Goal: Task Accomplishment & Management: Manage account settings

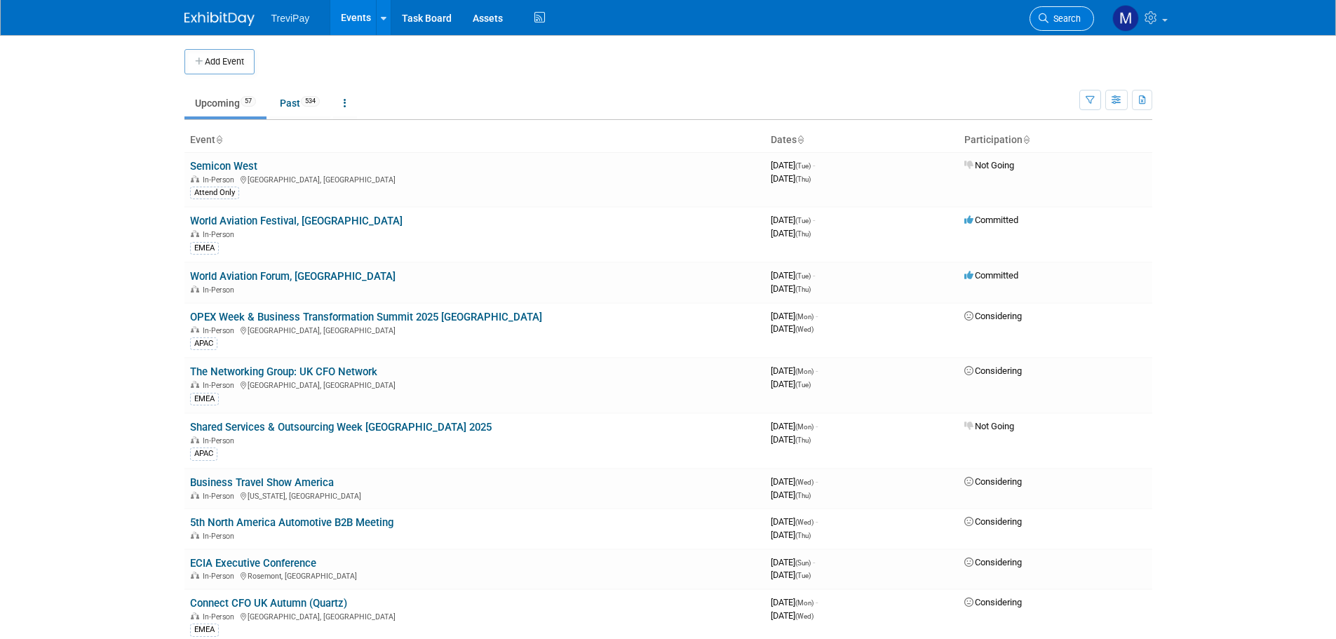
click at [1049, 18] on span "Search" at bounding box center [1065, 18] width 32 height 11
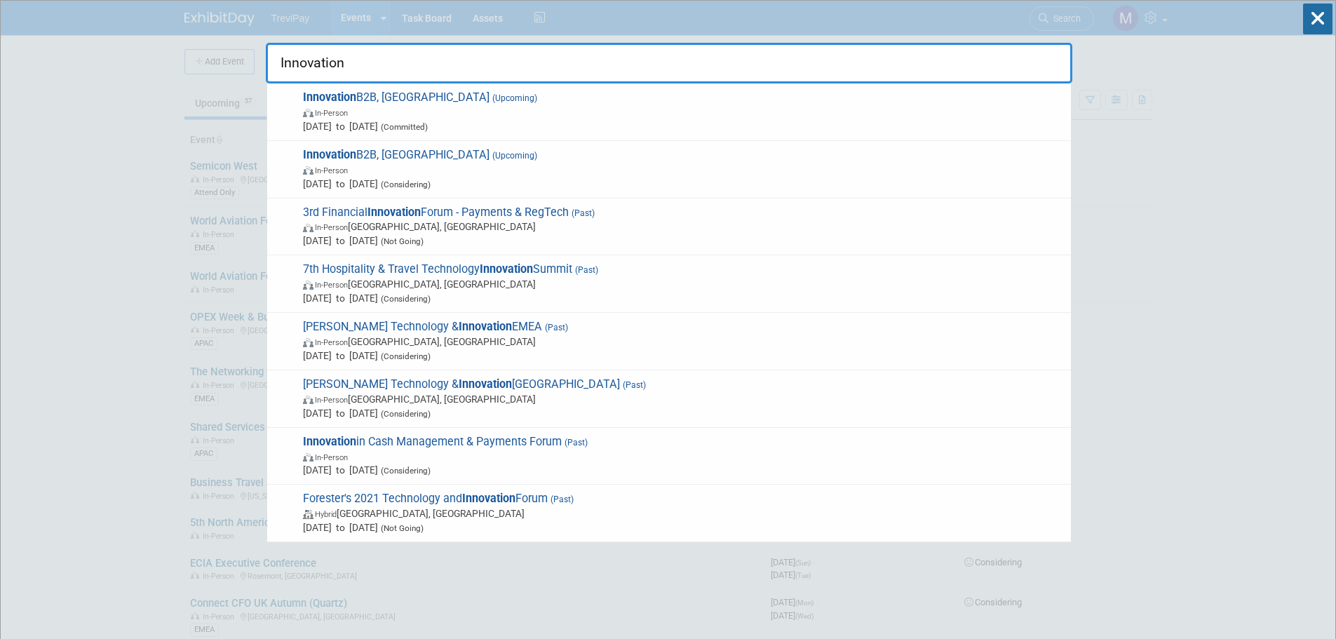
type input "Innovation"
drag, startPoint x: 374, startPoint y: 154, endPoint x: 688, endPoint y: 180, distance: 315.4
click at [693, 184] on span "Dec 11, 2025 to Dec 11, 2025 (Considering)" at bounding box center [683, 184] width 761 height 14
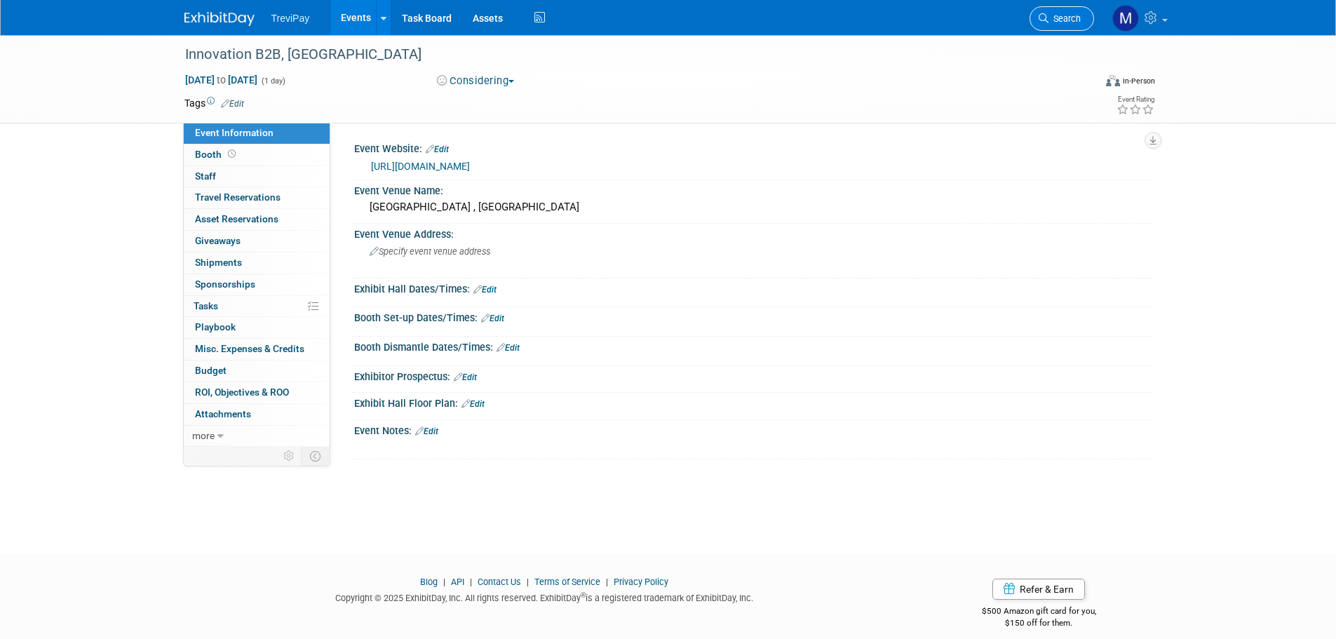
click at [1049, 21] on span "Search" at bounding box center [1065, 18] width 32 height 11
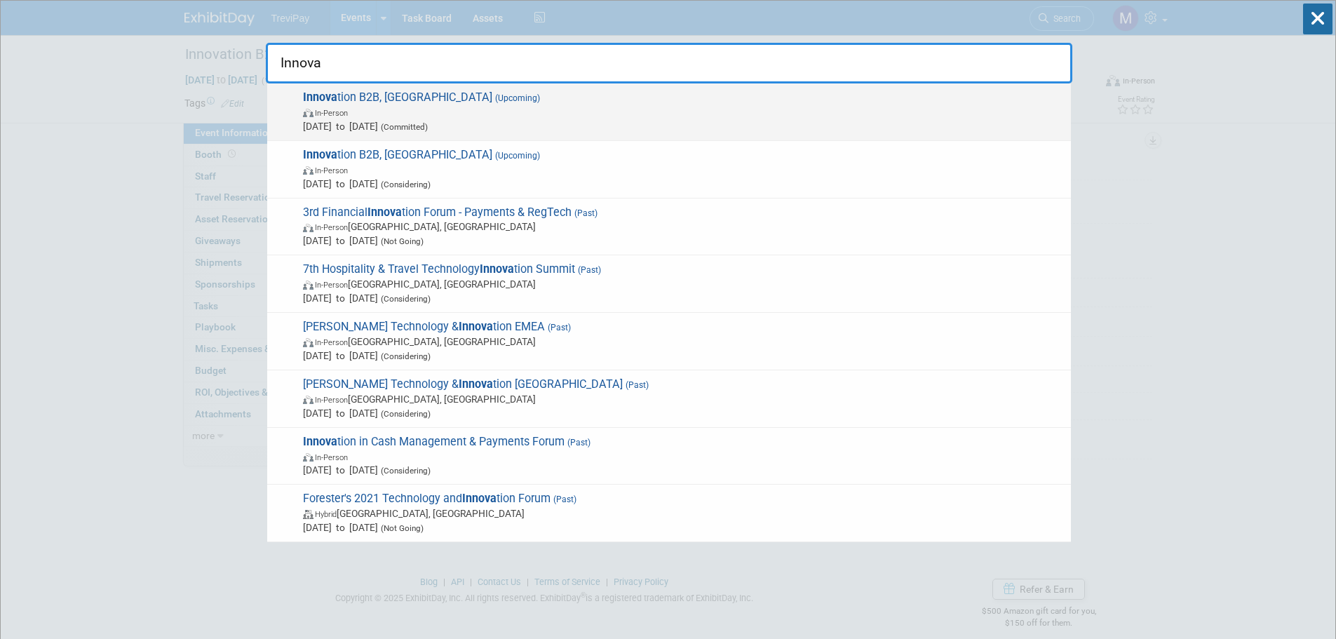
type input "Innova"
click at [394, 114] on span "In-Person" at bounding box center [683, 112] width 761 height 14
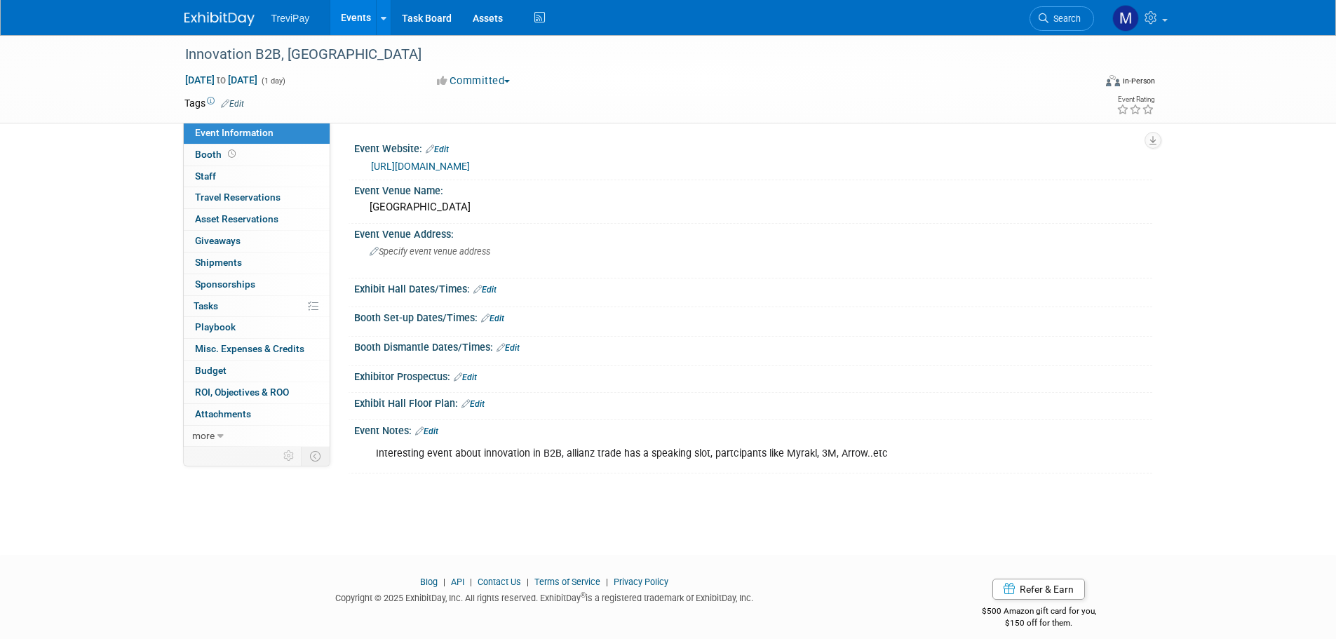
click at [228, 101] on icon at bounding box center [225, 103] width 8 height 9
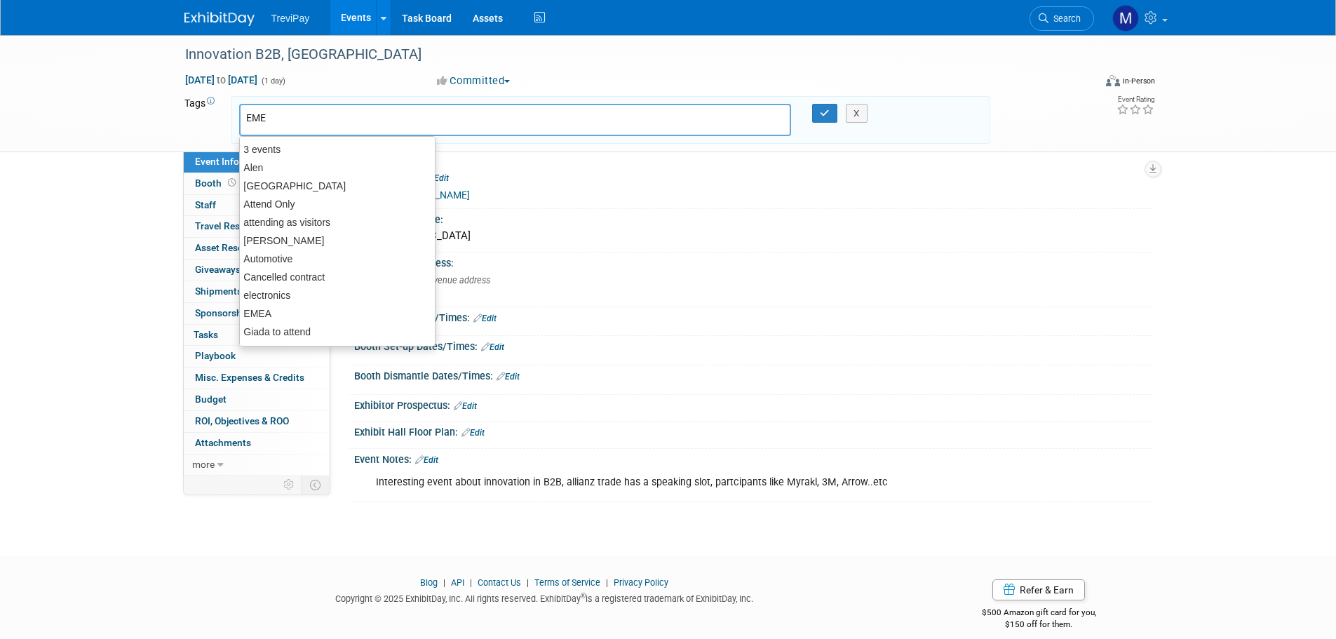
type input "EMEA"
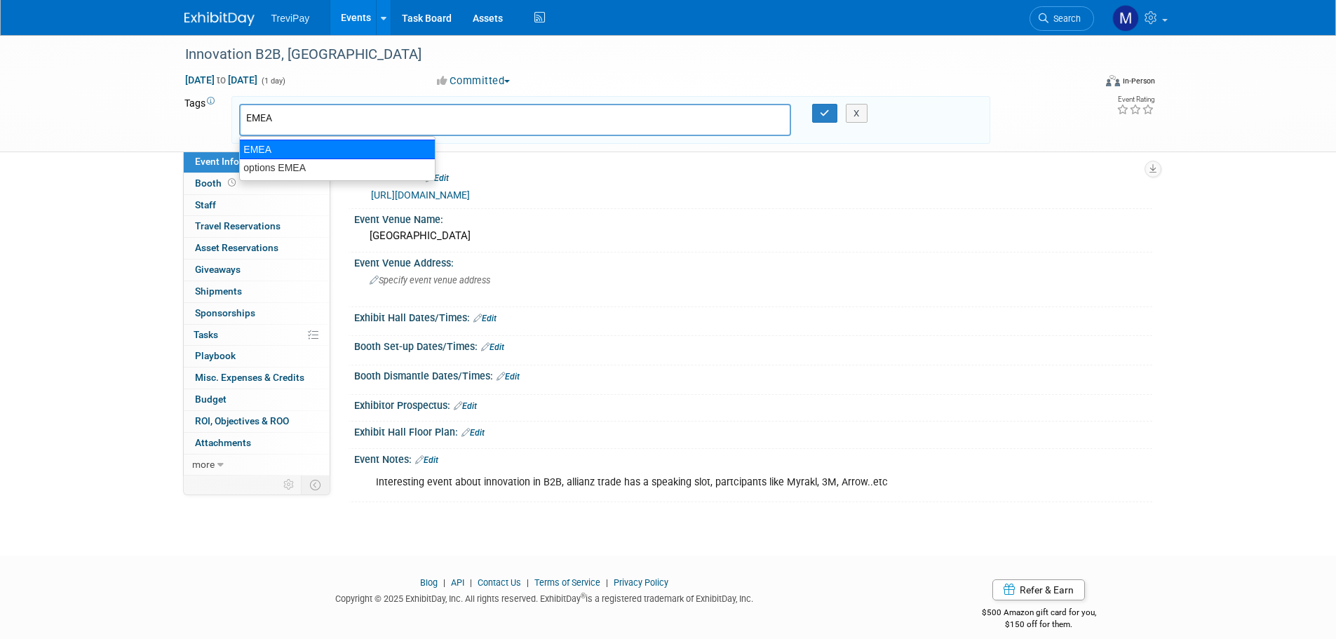
click at [255, 144] on div "EMEA" at bounding box center [337, 150] width 196 height 20
type input "EMEA"
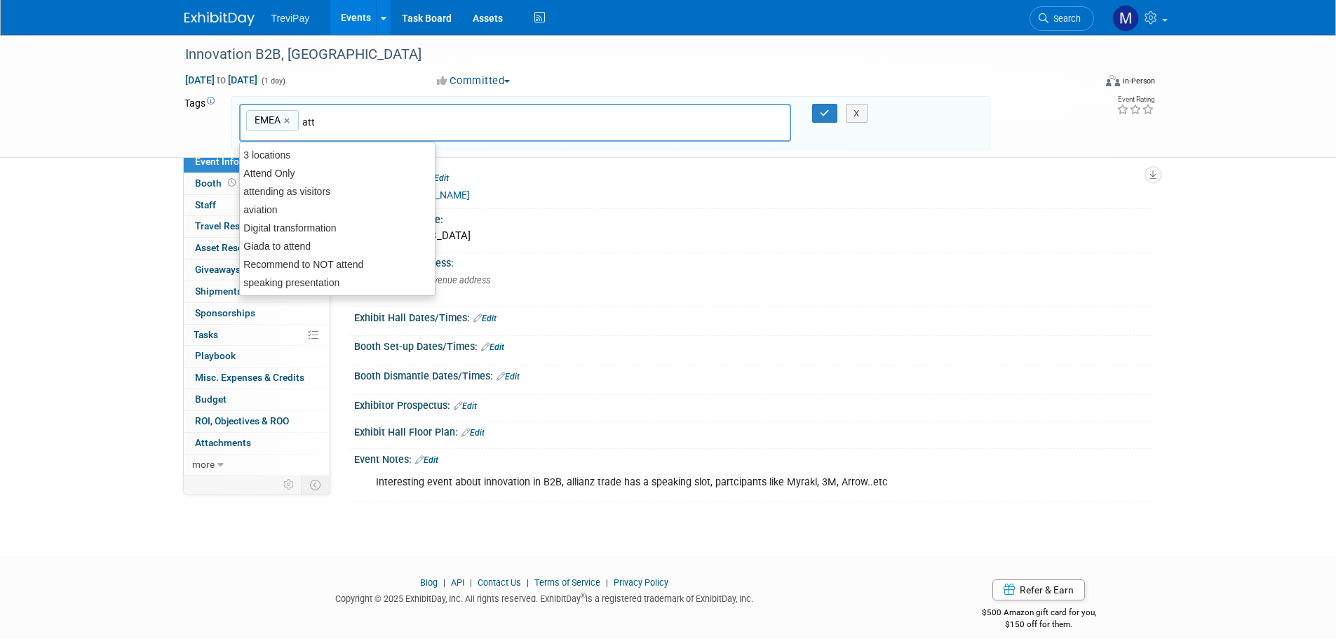
type input "atte"
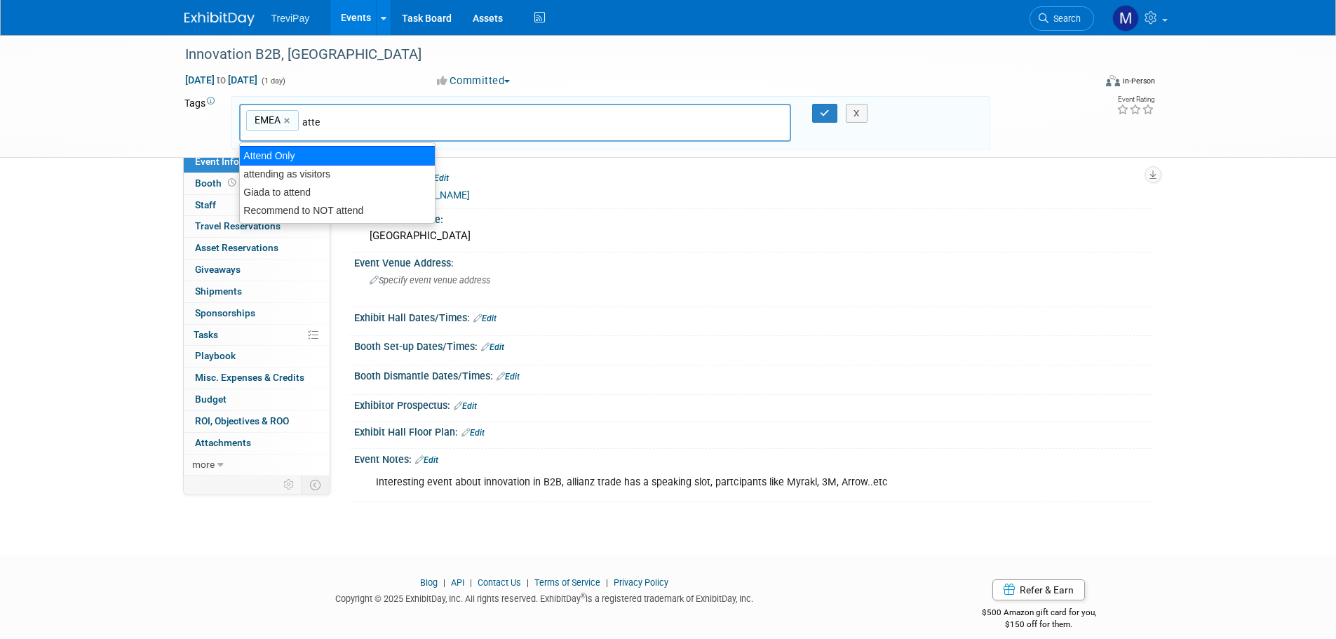
click at [302, 157] on div "Attend Only" at bounding box center [337, 156] width 196 height 20
type input "EMEA, Attend Only"
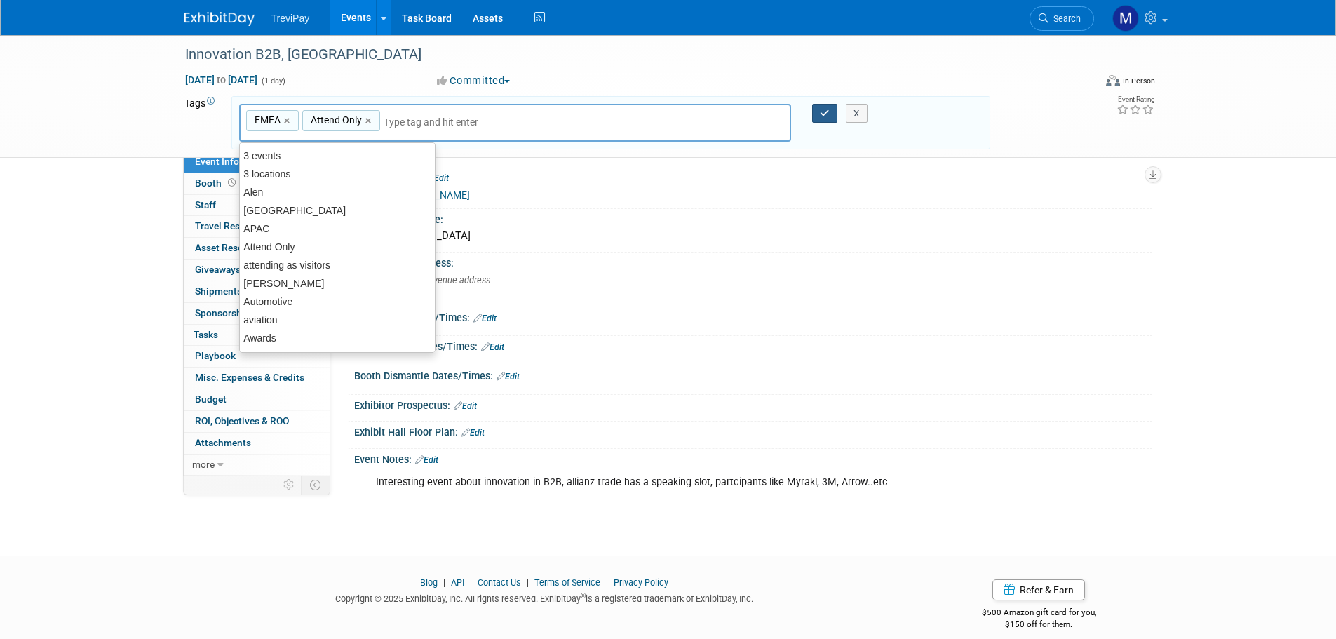
click at [819, 107] on button "button" at bounding box center [824, 114] width 25 height 20
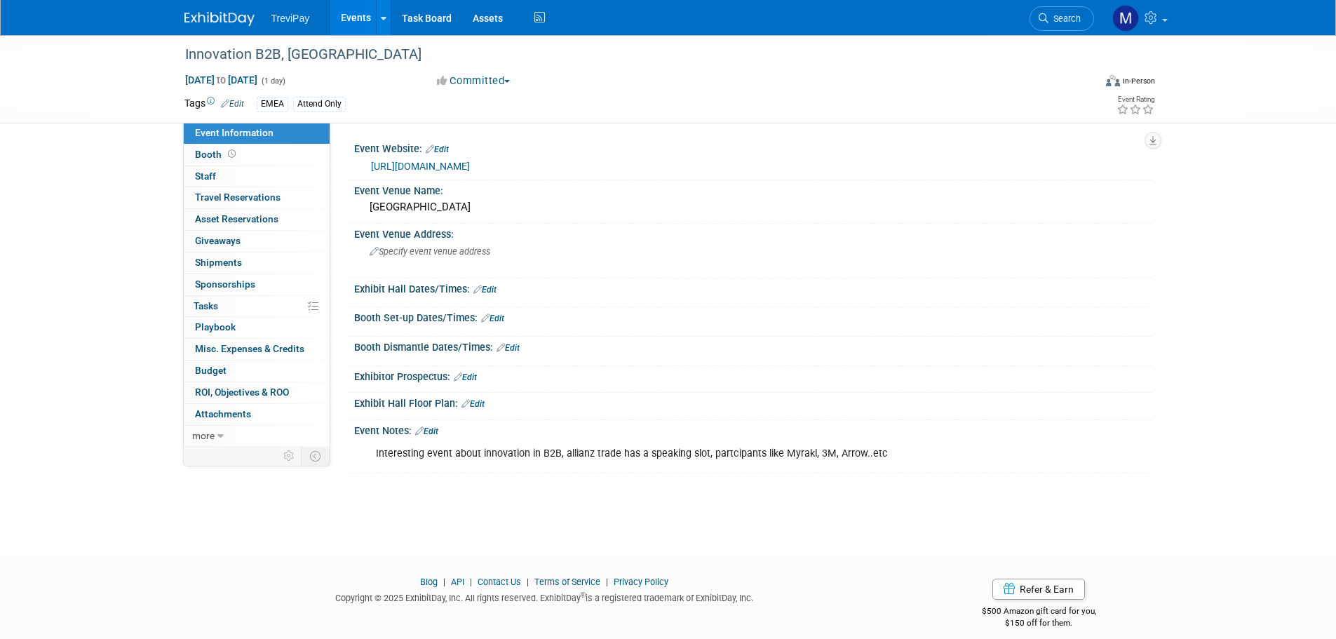
click at [434, 430] on link "Edit" at bounding box center [426, 431] width 23 height 10
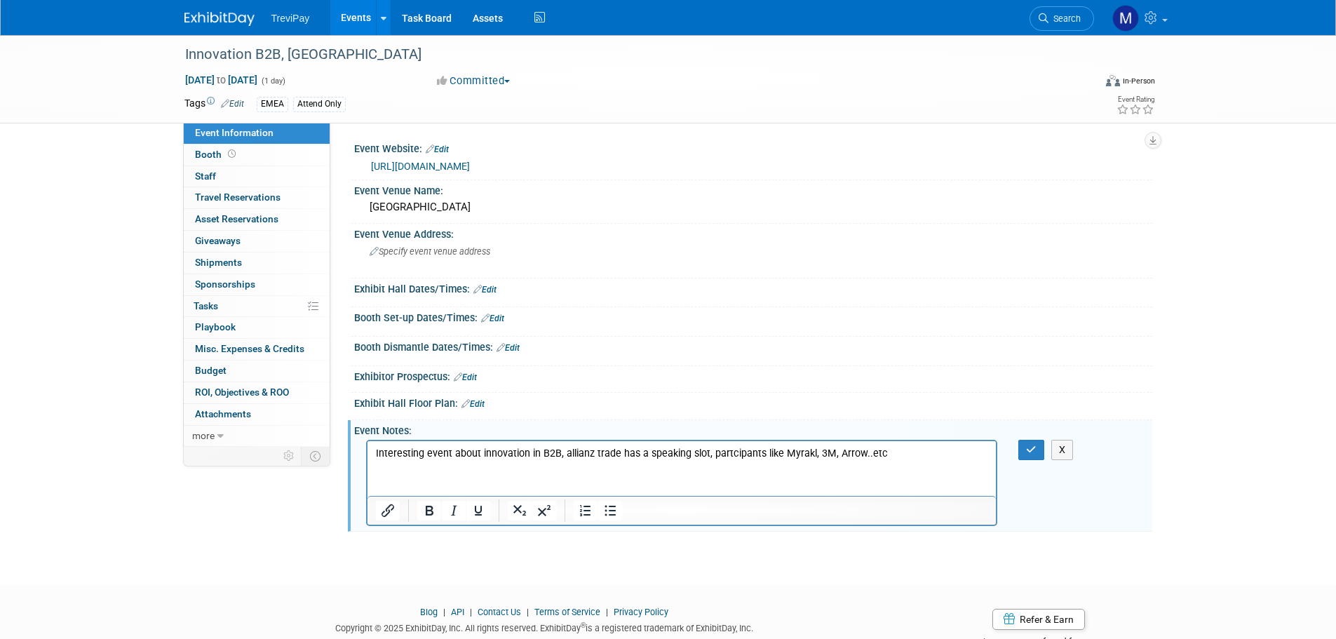
click at [901, 451] on p "Interesting event about innovation in B2B, allianz trade has a speaking slot, p…" at bounding box center [681, 454] width 613 height 14
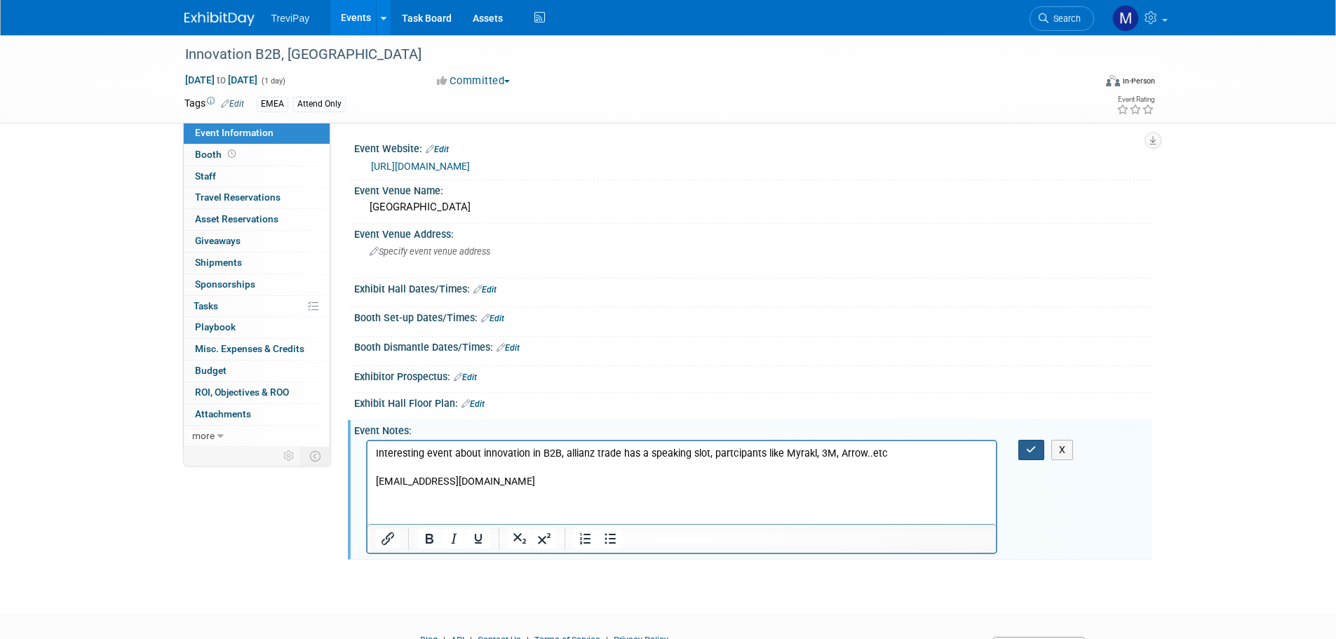
click at [1023, 447] on button "button" at bounding box center [1032, 450] width 26 height 20
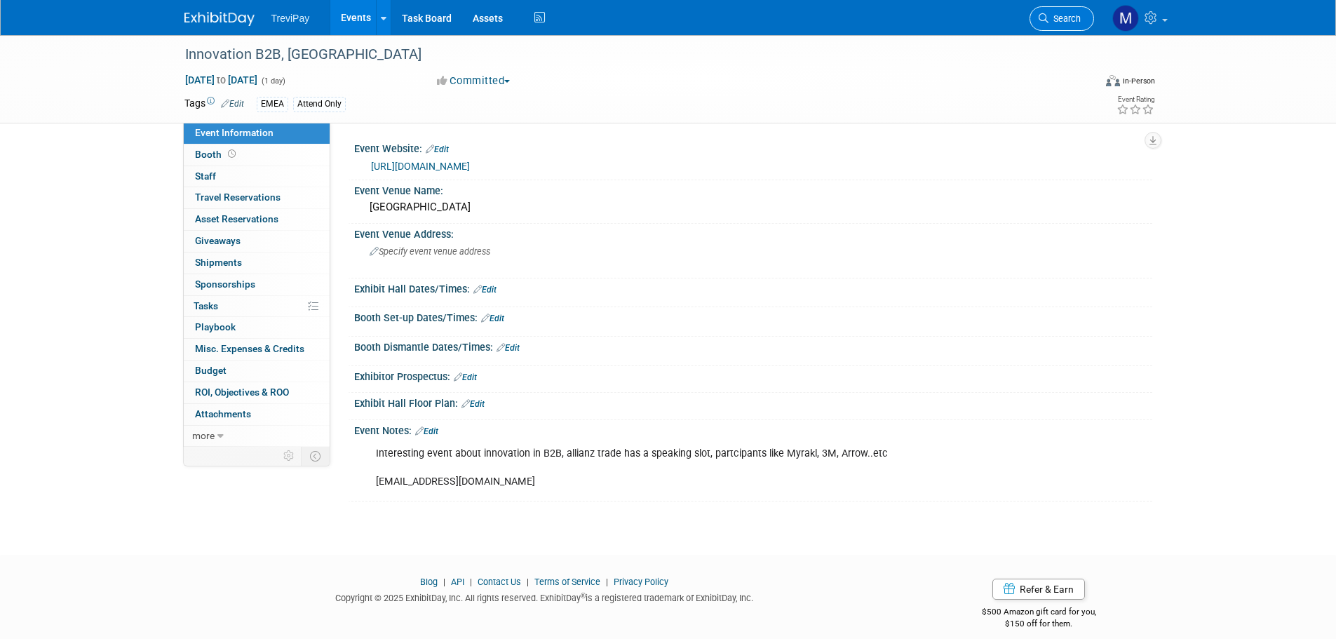
click at [1075, 19] on span "Search" at bounding box center [1065, 18] width 32 height 11
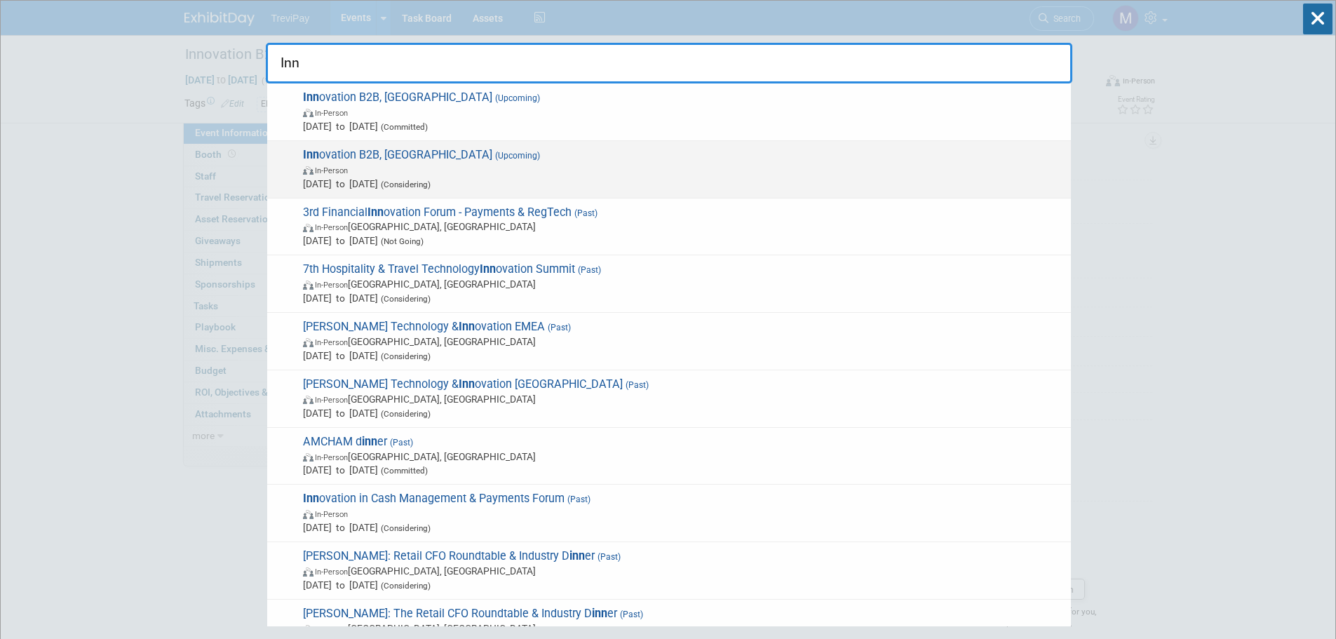
type input "Inn"
click at [469, 156] on span "Inn ovation B2B, Paris (Upcoming) In-Person Dec 11, 2025 to Dec 11, 2025 (Consi…" at bounding box center [681, 169] width 765 height 43
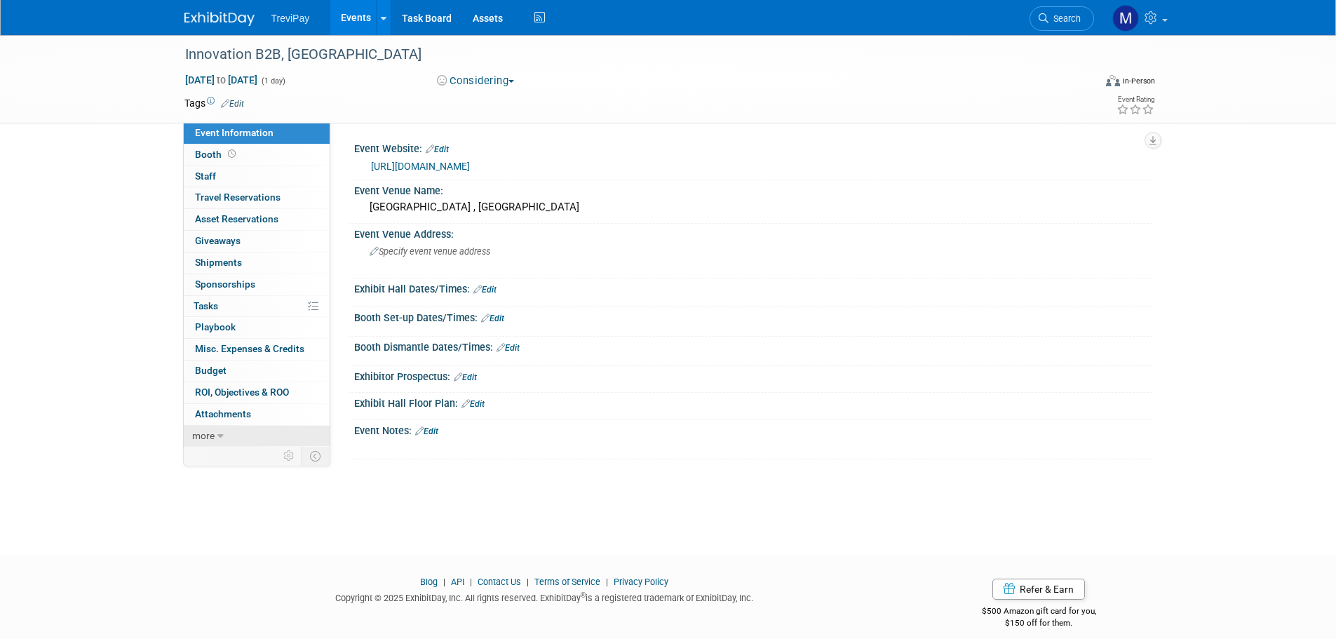
click at [222, 432] on icon at bounding box center [220, 436] width 6 height 10
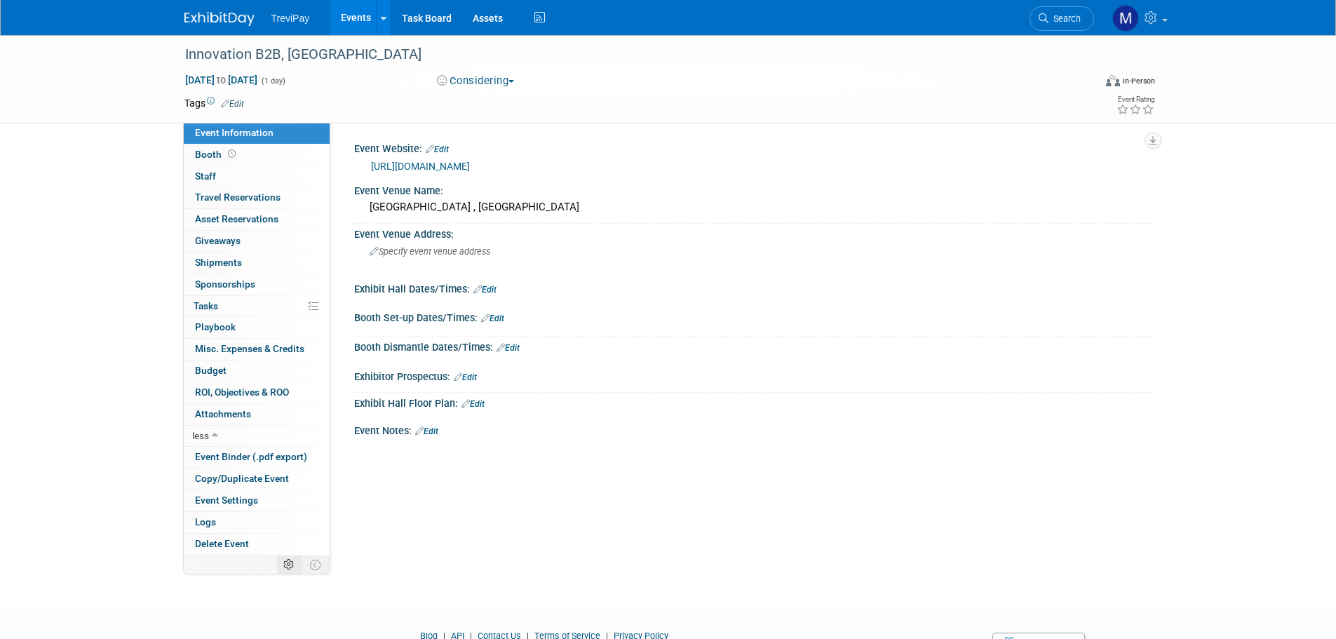
click at [287, 561] on icon at bounding box center [288, 565] width 11 height 11
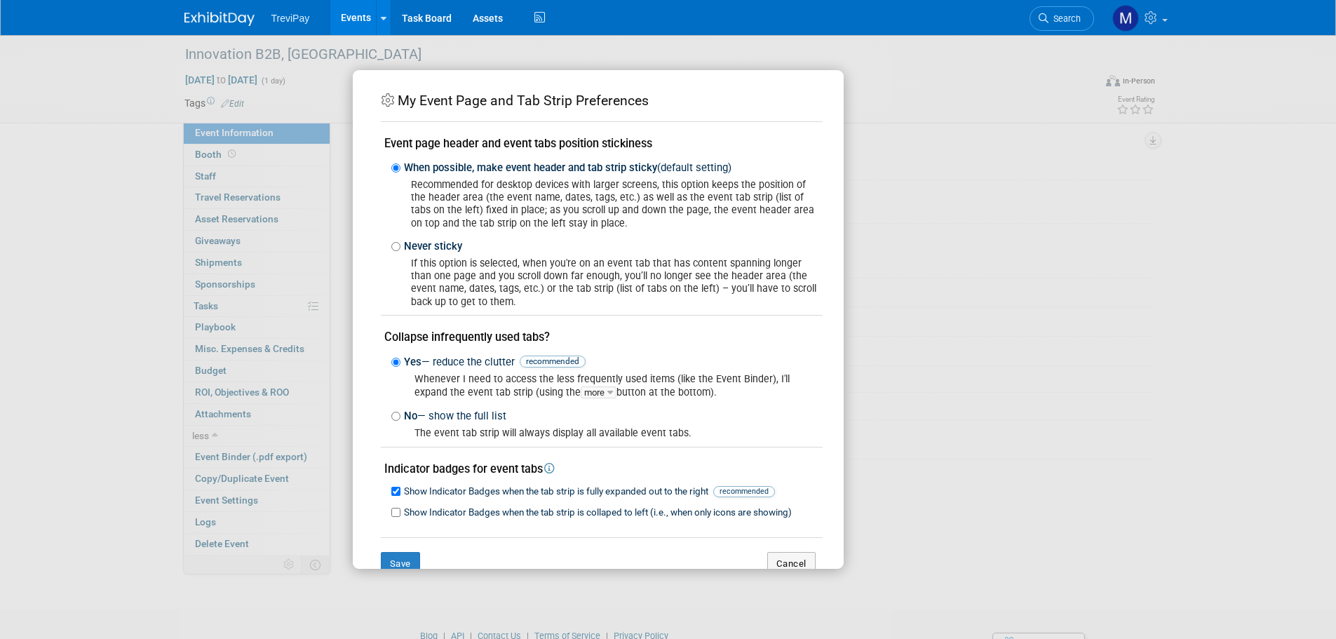
click at [996, 337] on div "My Event Page and Tab Strip Preferences Event page header and event tabs positi…" at bounding box center [668, 319] width 1336 height 639
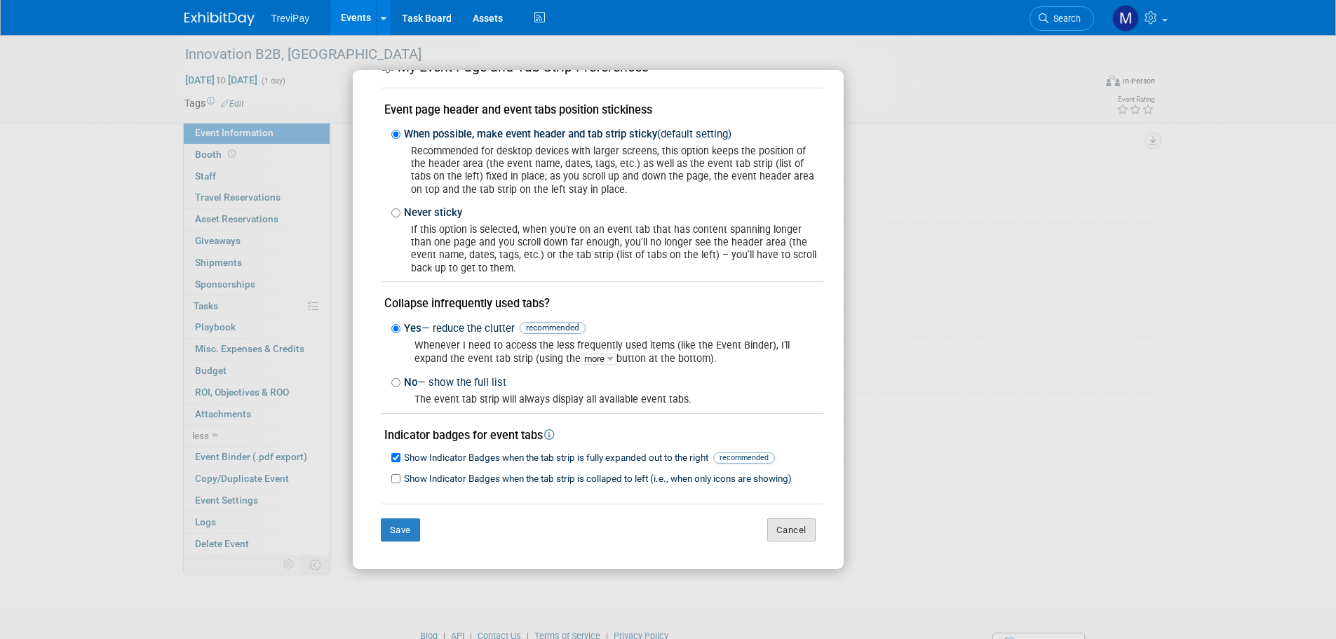
scroll to position [34, 0]
click at [770, 523] on button "Cancel" at bounding box center [791, 530] width 48 height 24
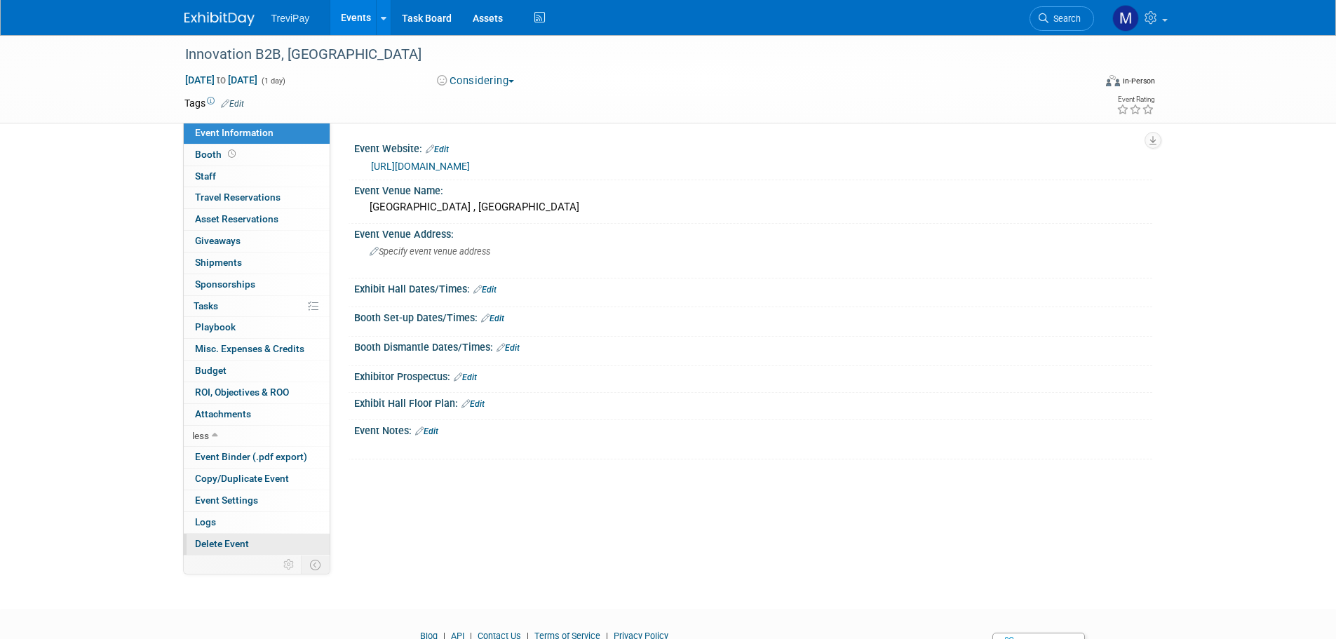
click at [253, 543] on link "Delete Event" at bounding box center [257, 544] width 146 height 21
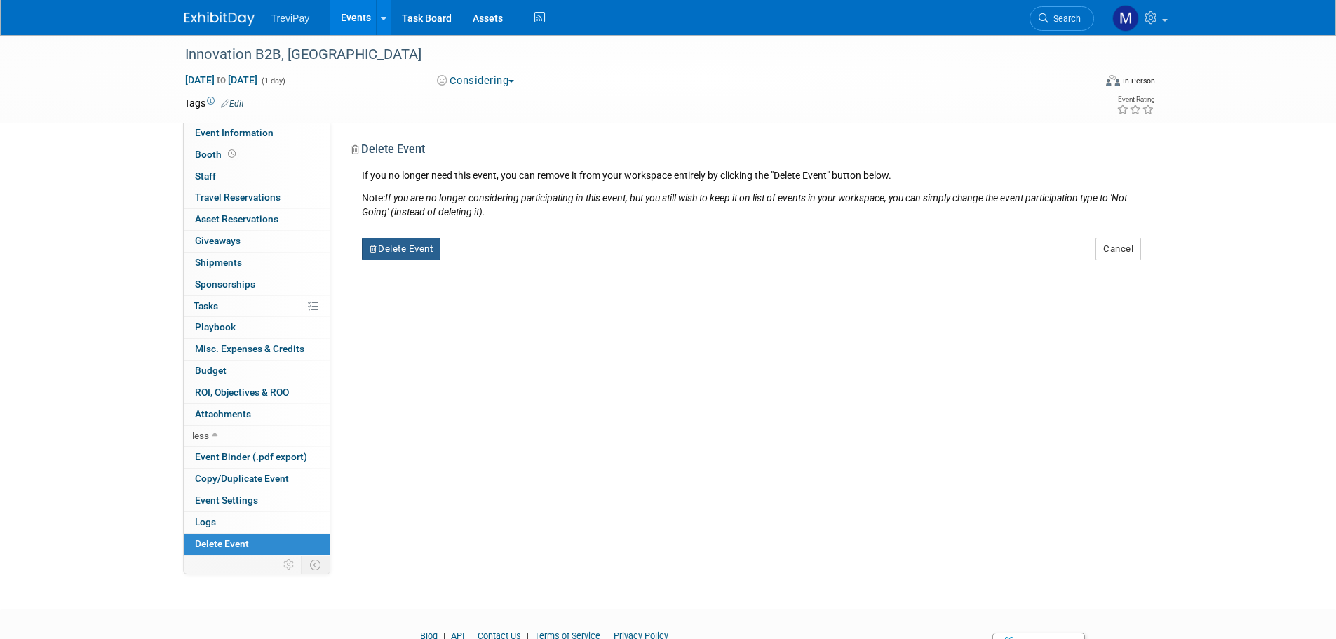
click at [387, 255] on button "Delete Event" at bounding box center [401, 249] width 79 height 22
click at [488, 267] on link "Yes" at bounding box center [489, 260] width 41 height 22
